Goal: Information Seeking & Learning: Learn about a topic

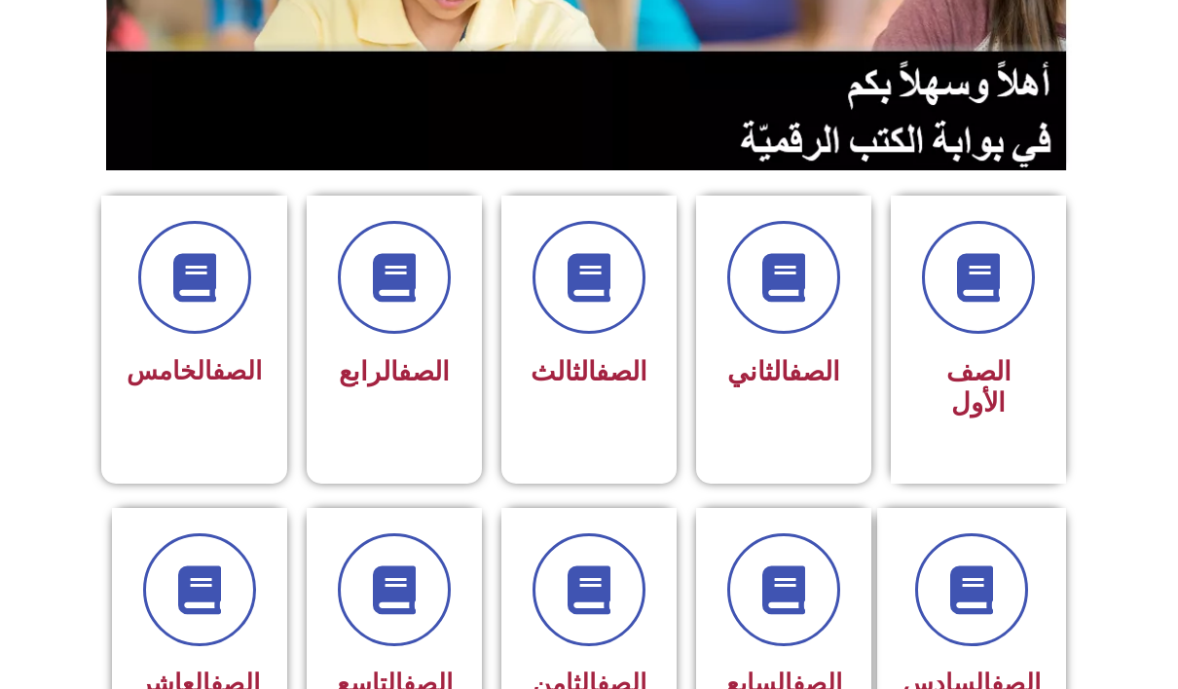
scroll to position [377, 0]
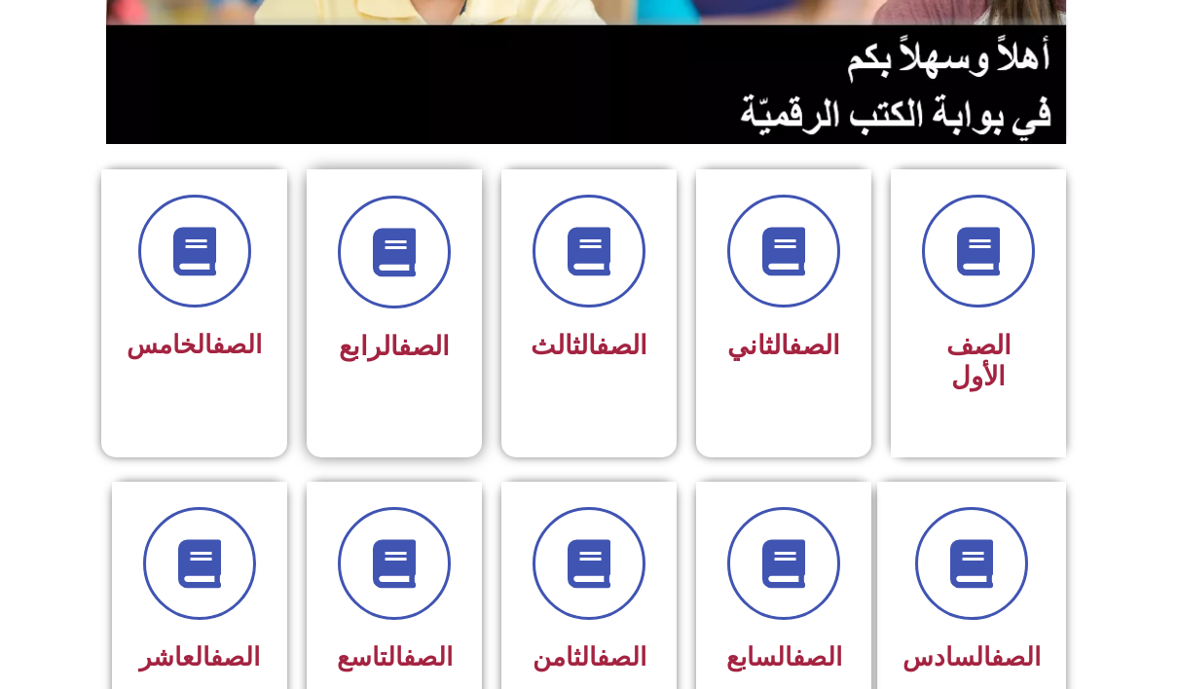
click at [337, 268] on div at bounding box center [394, 252] width 123 height 113
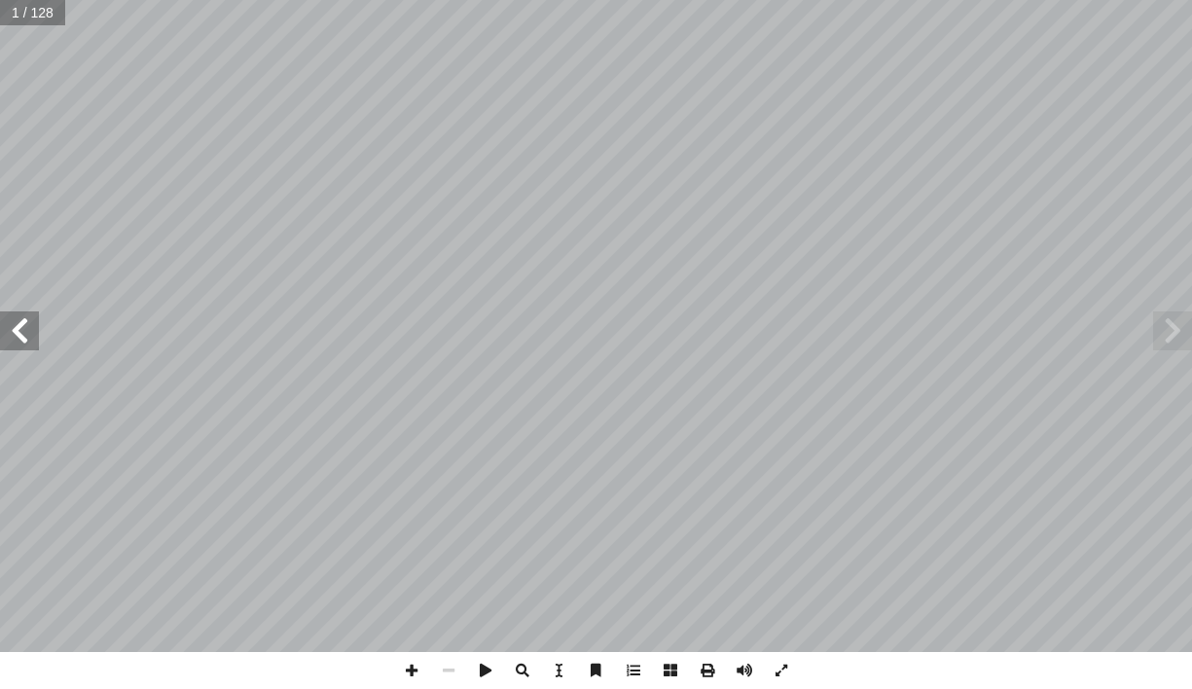
click at [37, 347] on span at bounding box center [19, 330] width 39 height 39
click at [36, 347] on span at bounding box center [19, 330] width 39 height 39
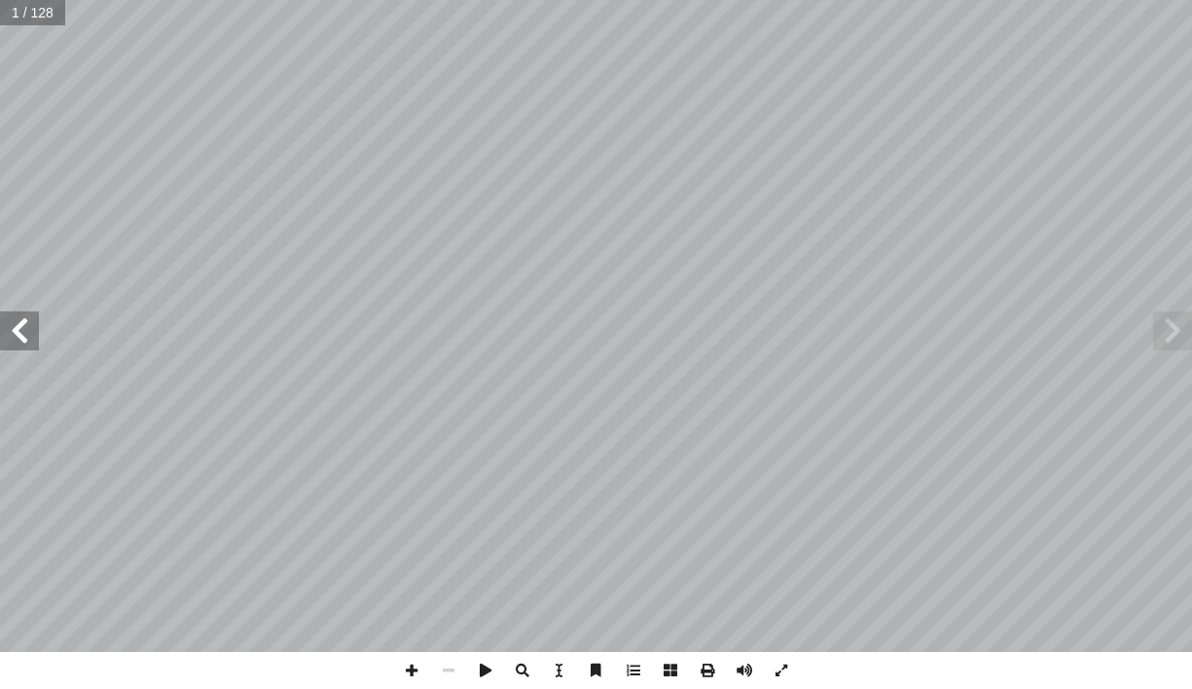
click at [36, 347] on span at bounding box center [19, 330] width 39 height 39
click at [36, 345] on span at bounding box center [19, 330] width 39 height 39
click at [34, 340] on span at bounding box center [19, 330] width 39 height 39
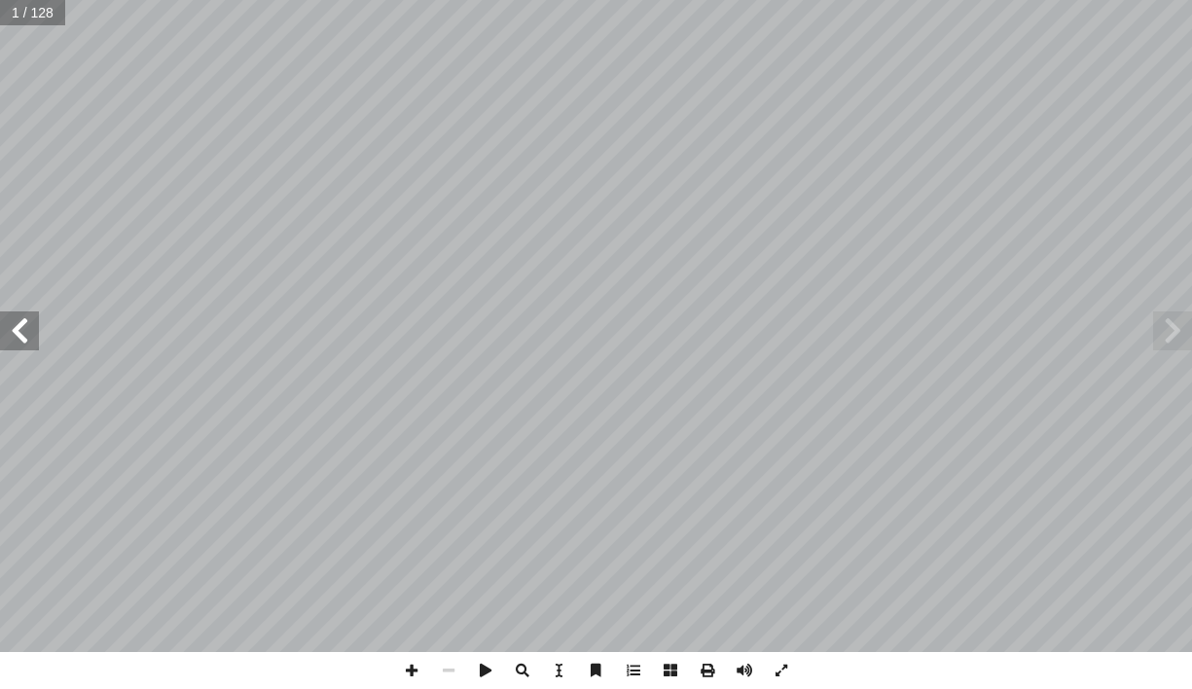
click at [33, 339] on span at bounding box center [19, 330] width 39 height 39
click at [32, 338] on span at bounding box center [19, 330] width 39 height 39
click at [31, 338] on span at bounding box center [19, 330] width 39 height 39
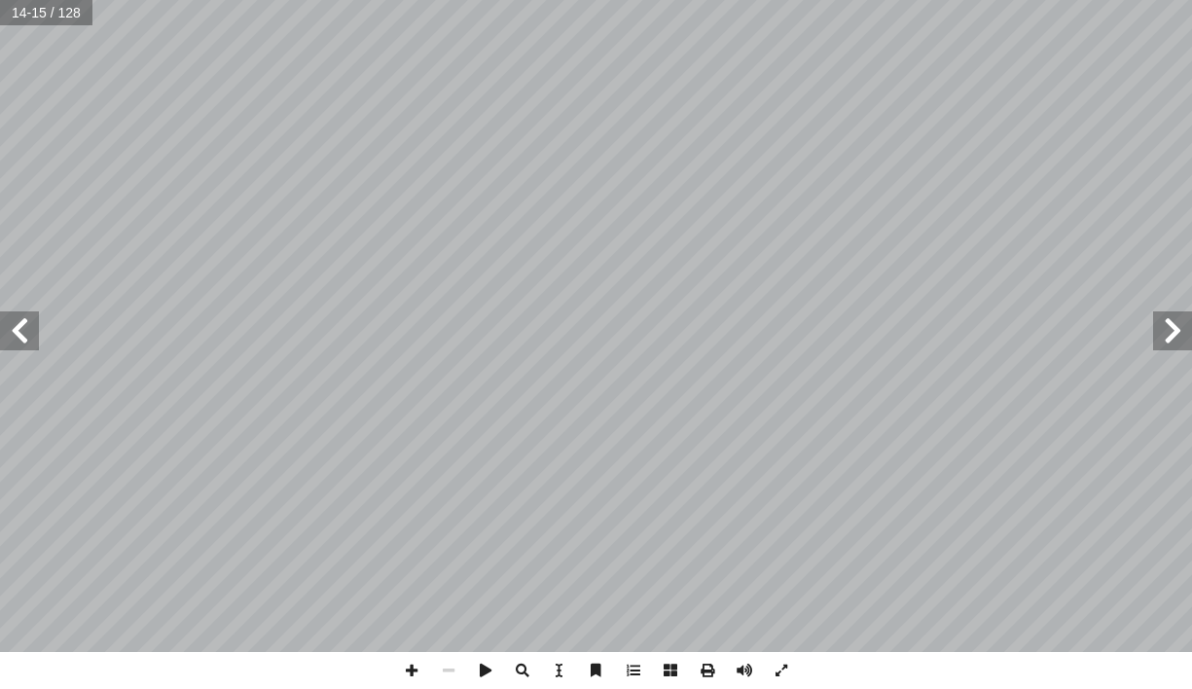
click at [31, 334] on span at bounding box center [19, 330] width 39 height 39
click at [12, 339] on span at bounding box center [19, 330] width 39 height 39
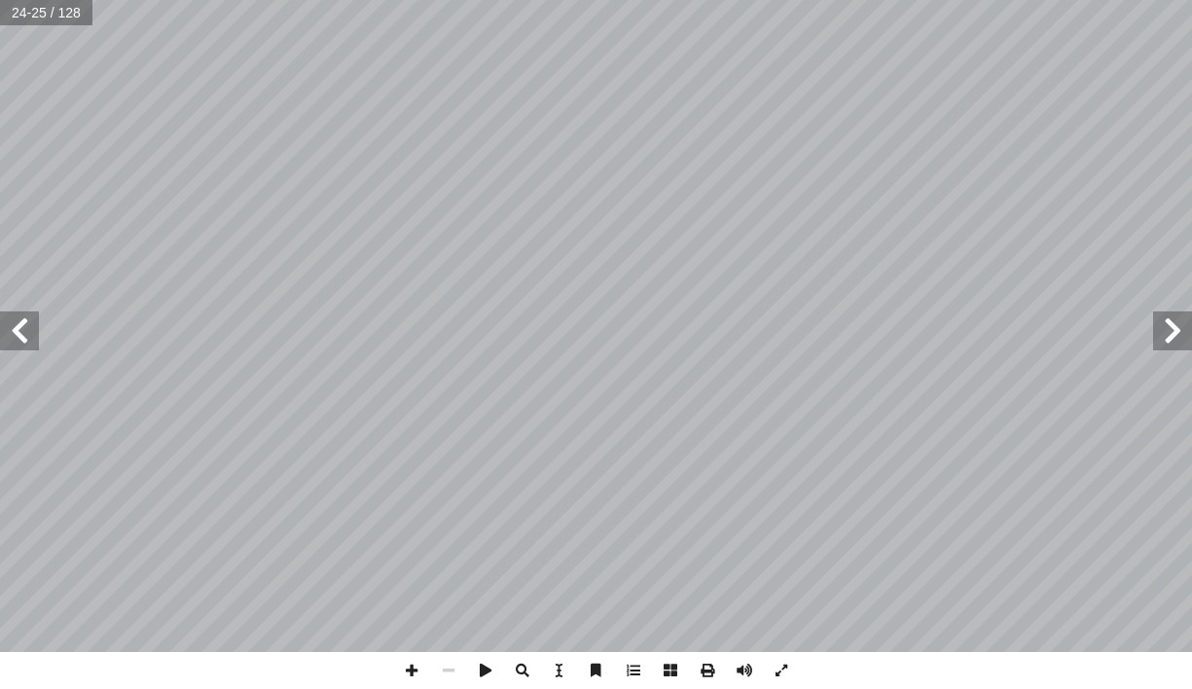
click at [12, 339] on span at bounding box center [19, 330] width 39 height 39
click at [406, 667] on span at bounding box center [411, 670] width 37 height 37
click at [18, 333] on span at bounding box center [19, 330] width 39 height 39
click at [408, 679] on span at bounding box center [411, 670] width 37 height 37
click at [452, 665] on span at bounding box center [448, 670] width 37 height 37
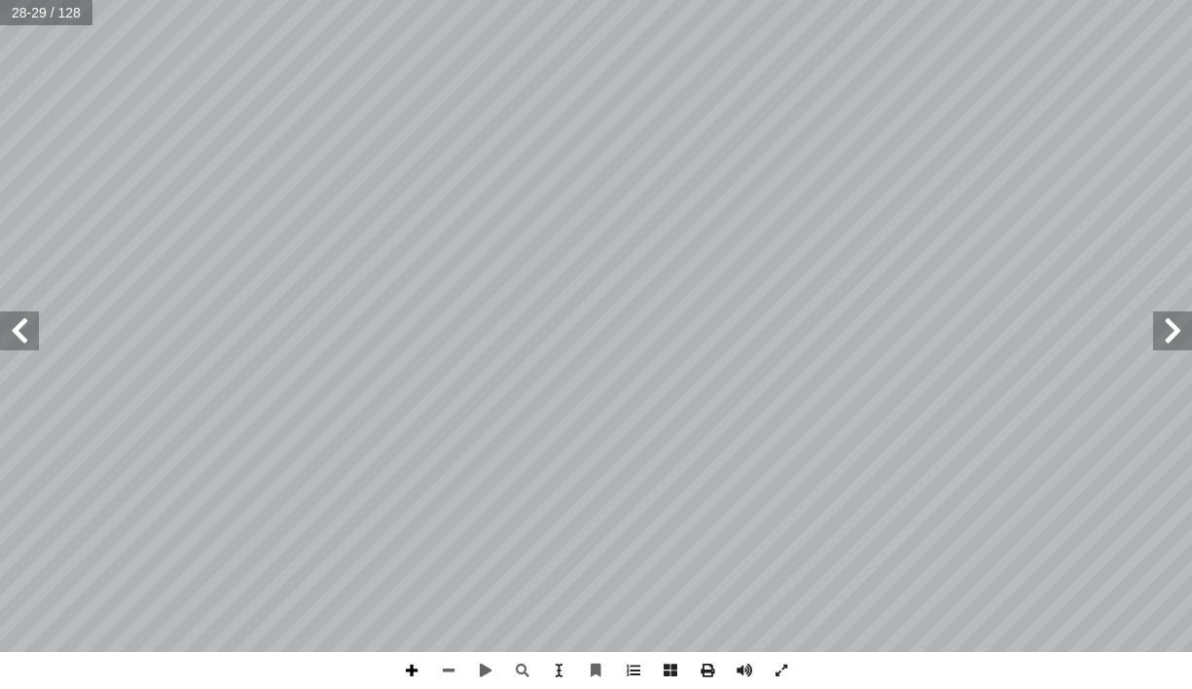
click at [410, 671] on span at bounding box center [411, 670] width 37 height 37
click at [442, 670] on span at bounding box center [448, 670] width 37 height 37
click at [27, 320] on span at bounding box center [19, 330] width 39 height 39
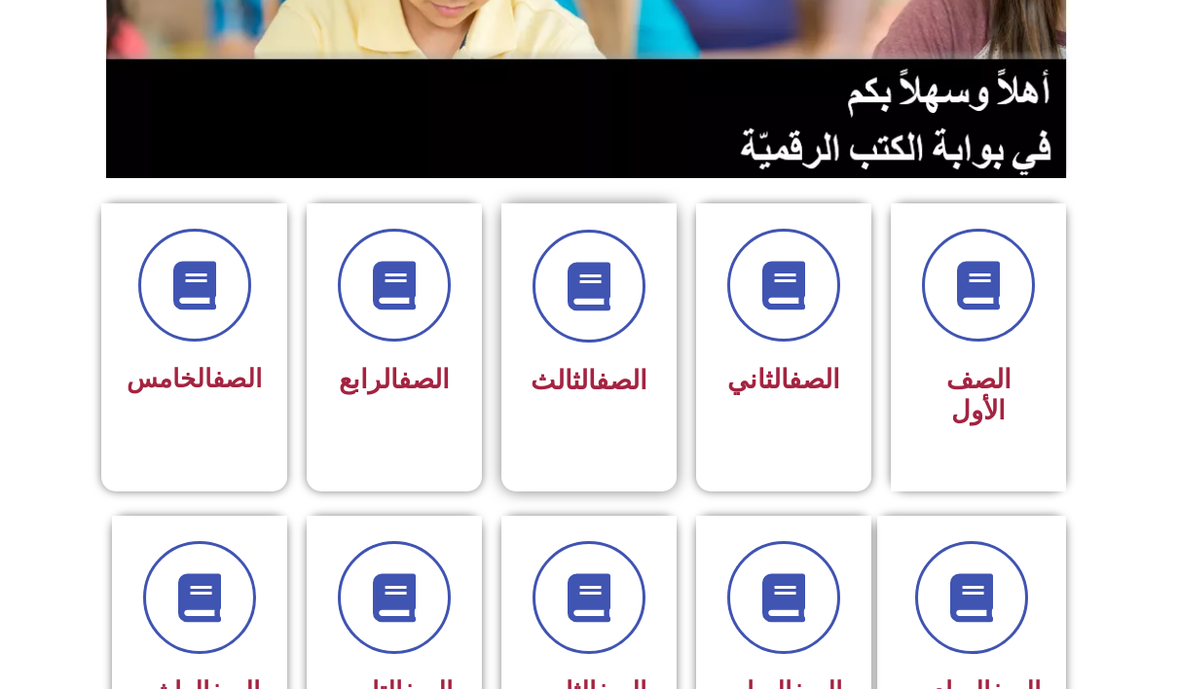
scroll to position [389, 0]
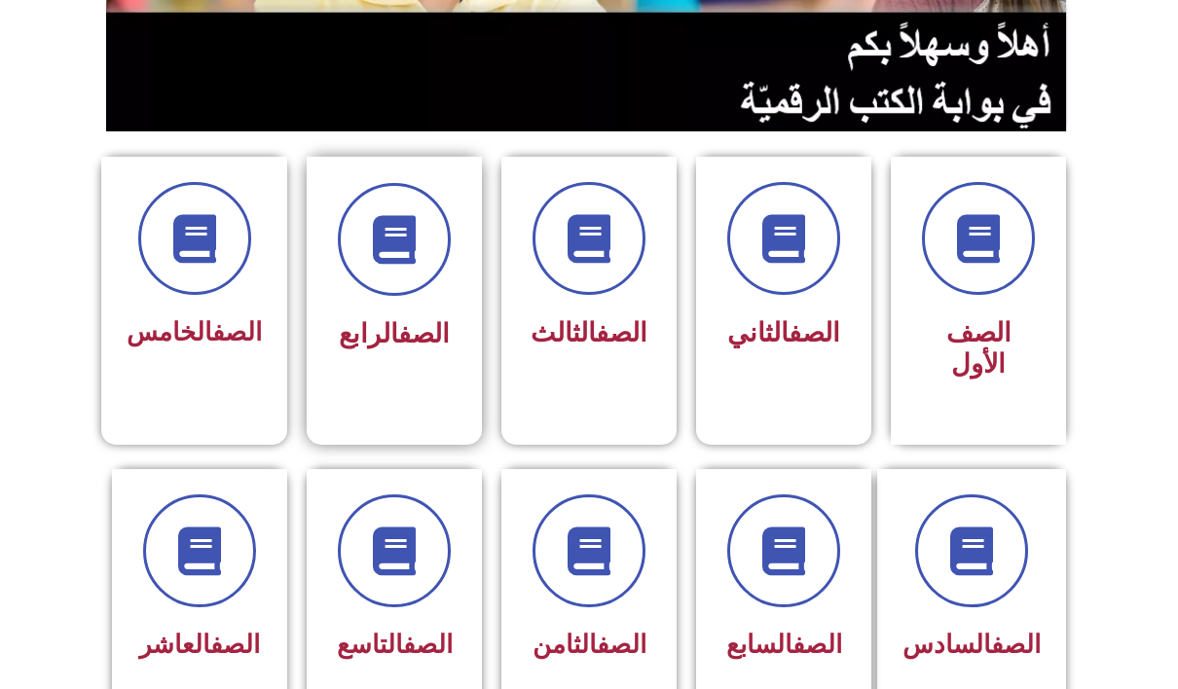
click at [398, 306] on div "الصف الرابع" at bounding box center [394, 271] width 123 height 176
click at [387, 261] on icon at bounding box center [395, 240] width 54 height 54
click at [390, 263] on icon at bounding box center [395, 240] width 54 height 54
click at [393, 271] on span at bounding box center [394, 239] width 125 height 125
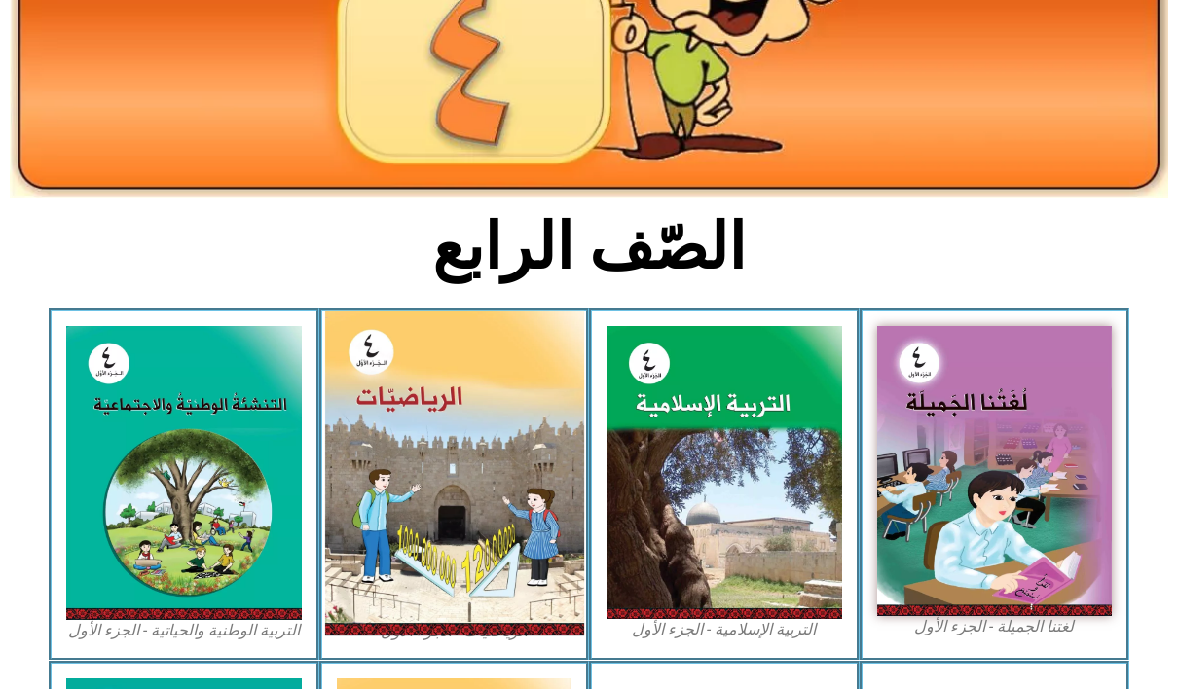
scroll to position [292, 0]
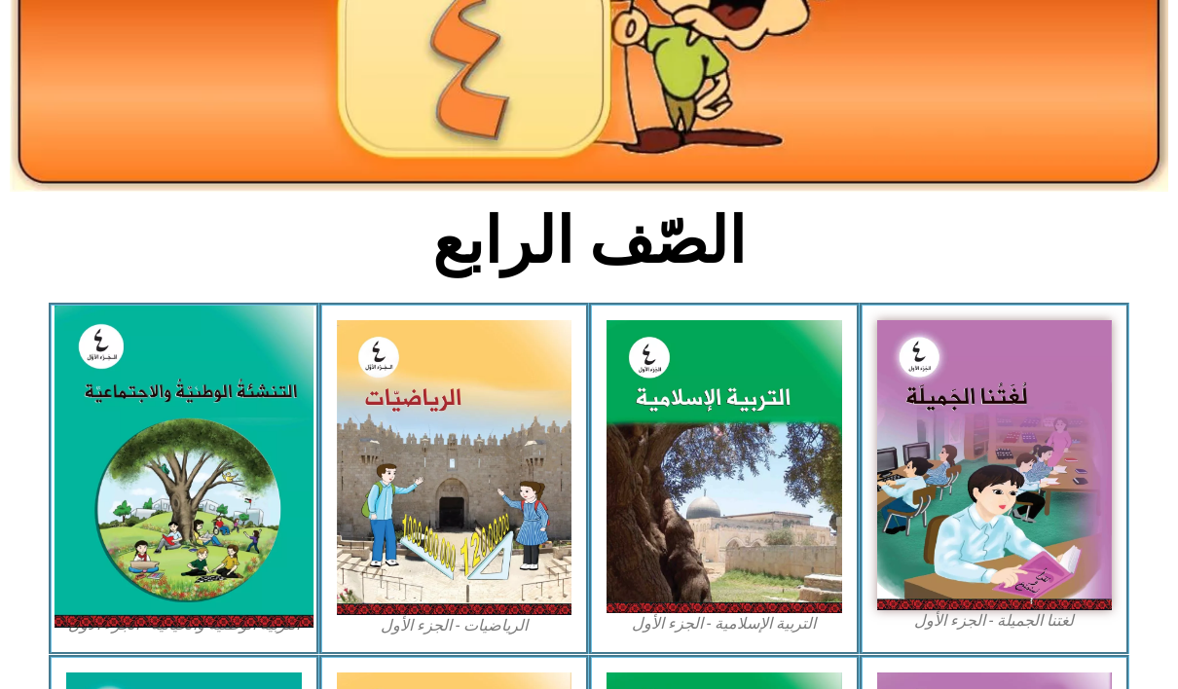
click at [155, 451] on img at bounding box center [184, 467] width 259 height 322
